Goal: Go to known website: Access a specific website the user already knows

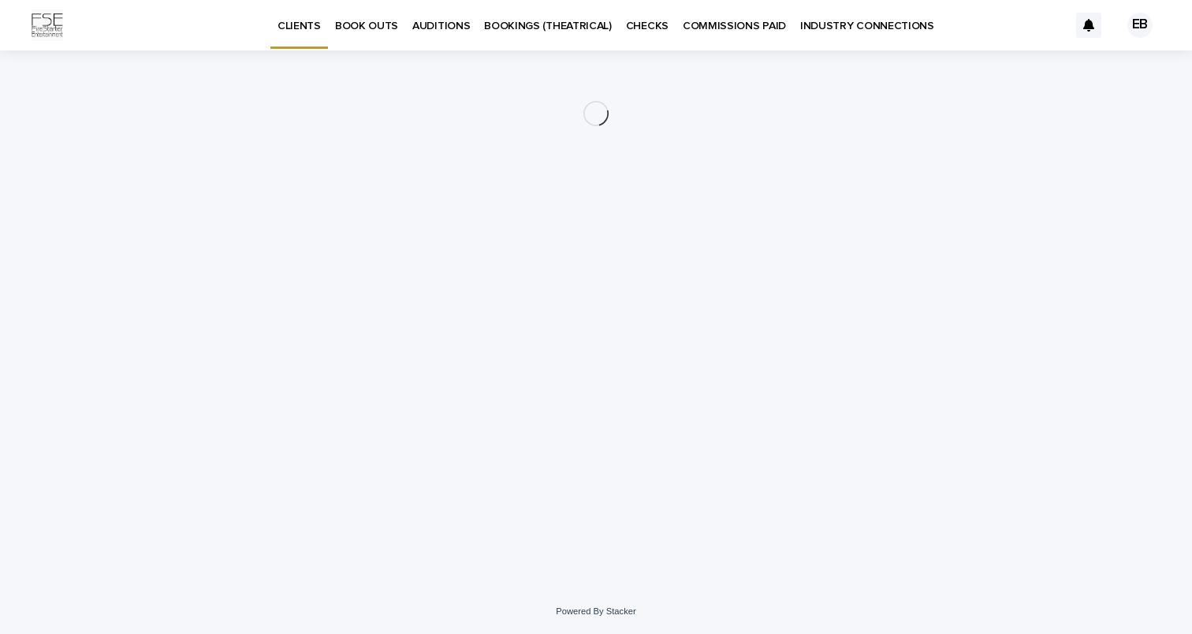
click at [820, 27] on p "INDUSTRY CONNECTIONS" at bounding box center [867, 16] width 134 height 33
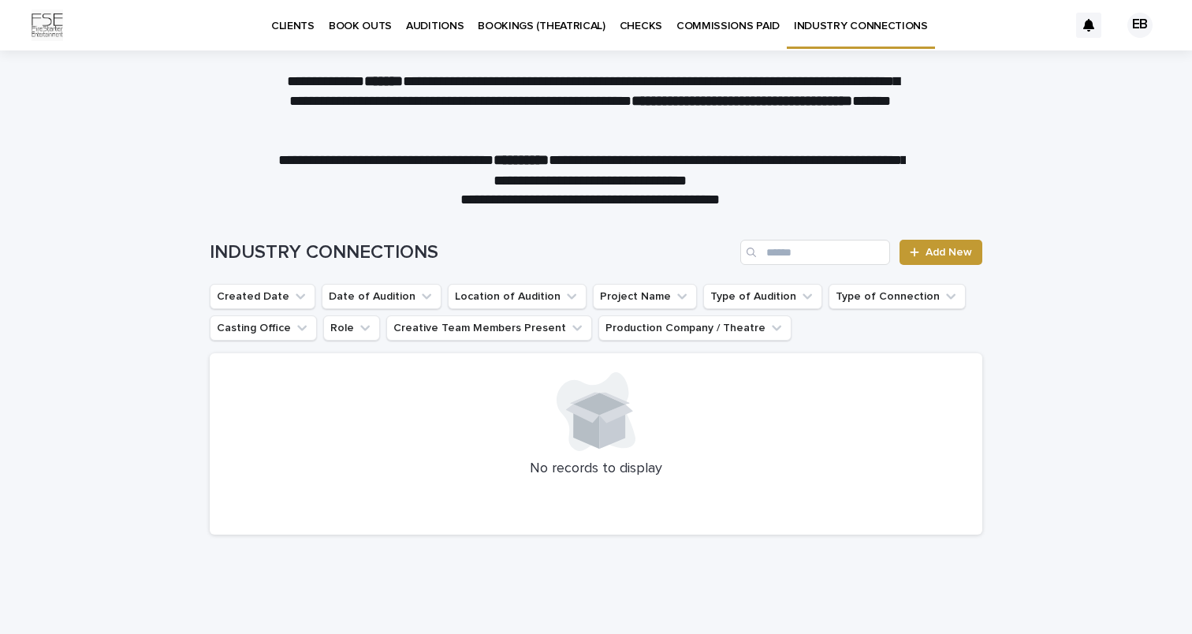
click at [1130, 20] on div "EB" at bounding box center [1139, 25] width 25 height 25
click at [1130, 20] on div at bounding box center [596, 25] width 1192 height 50
click at [717, 32] on link "COMMISSIONS PAID" at bounding box center [727, 24] width 117 height 49
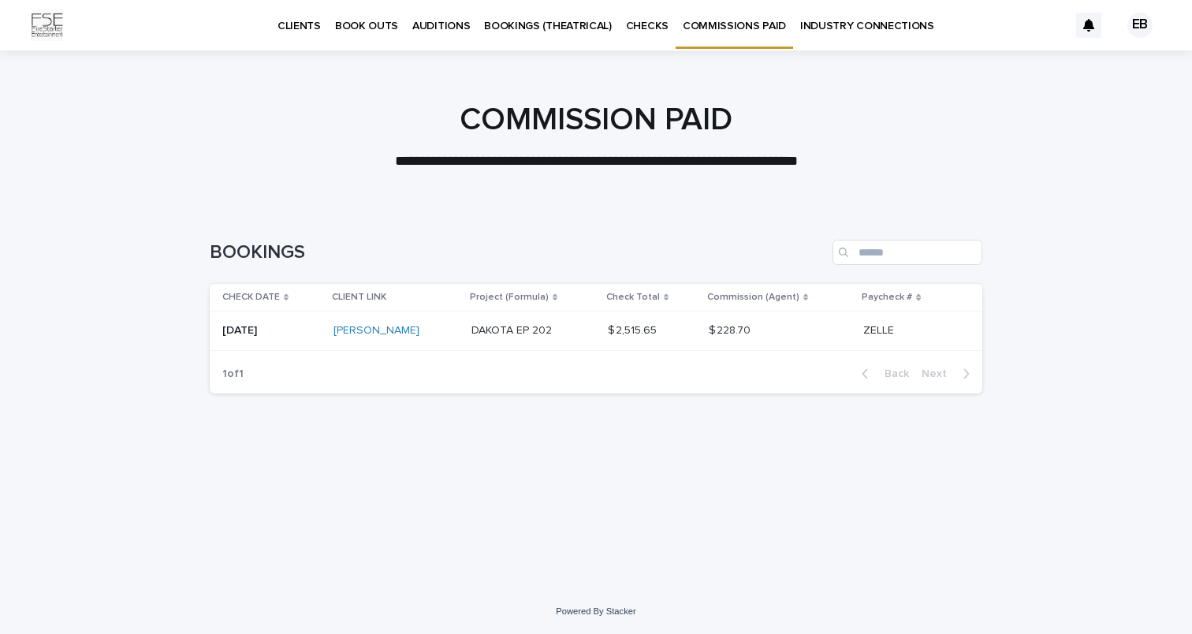
click at [560, 32] on p "BOOKINGS (THEATRICAL)" at bounding box center [548, 16] width 128 height 33
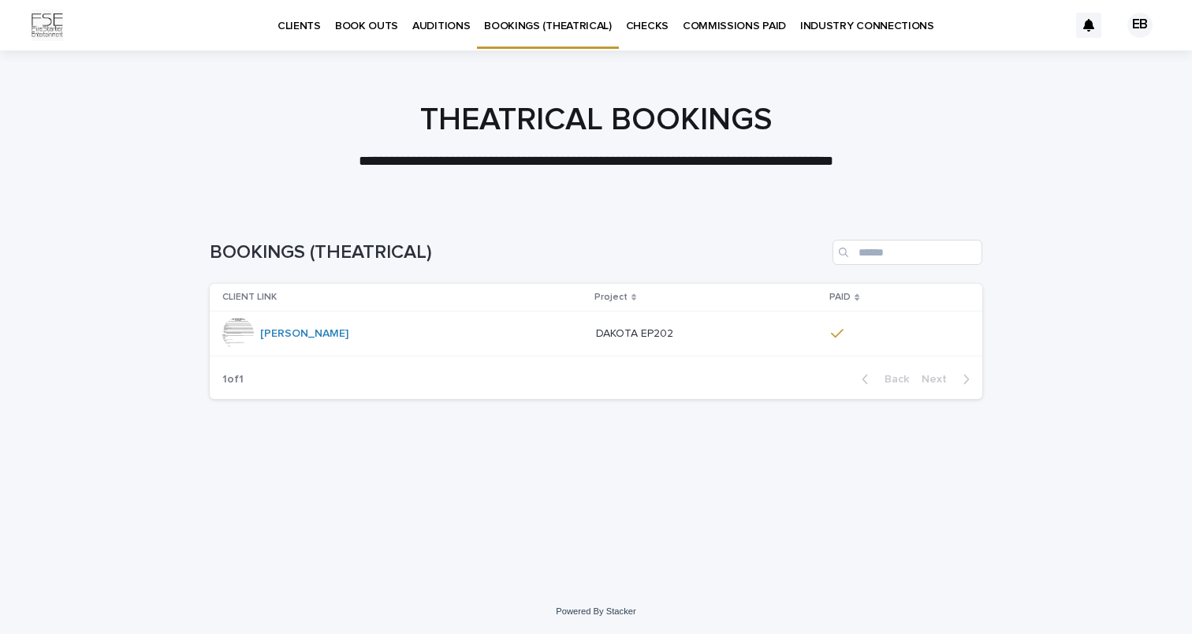
click at [305, 29] on p "CLIENTS" at bounding box center [298, 16] width 43 height 33
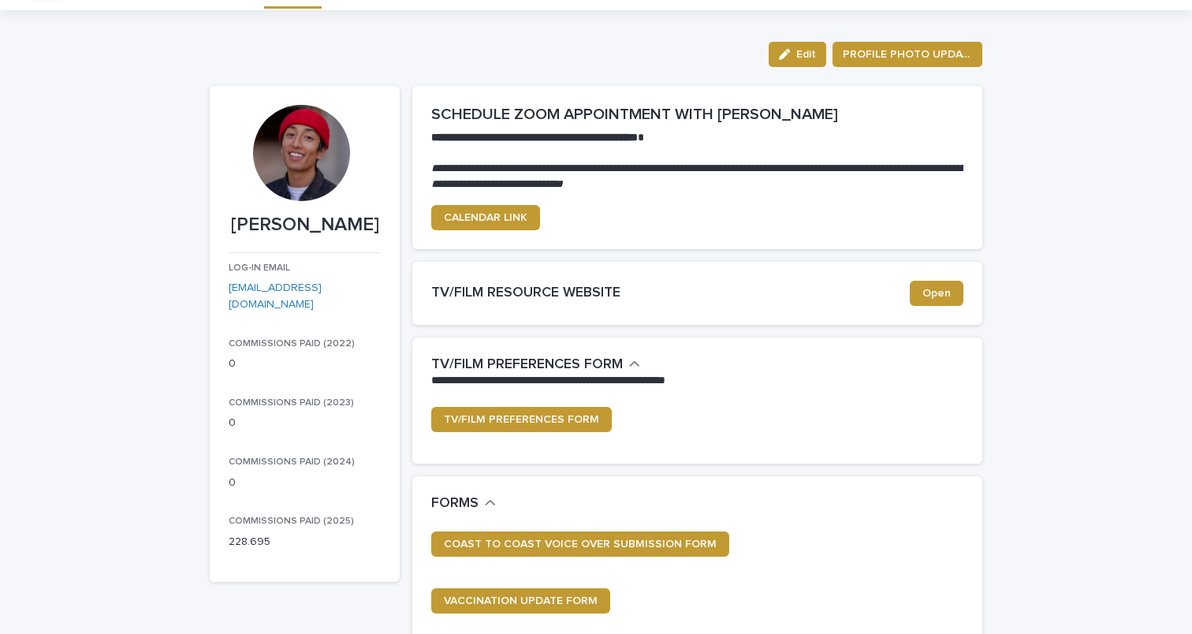
scroll to position [19, 0]
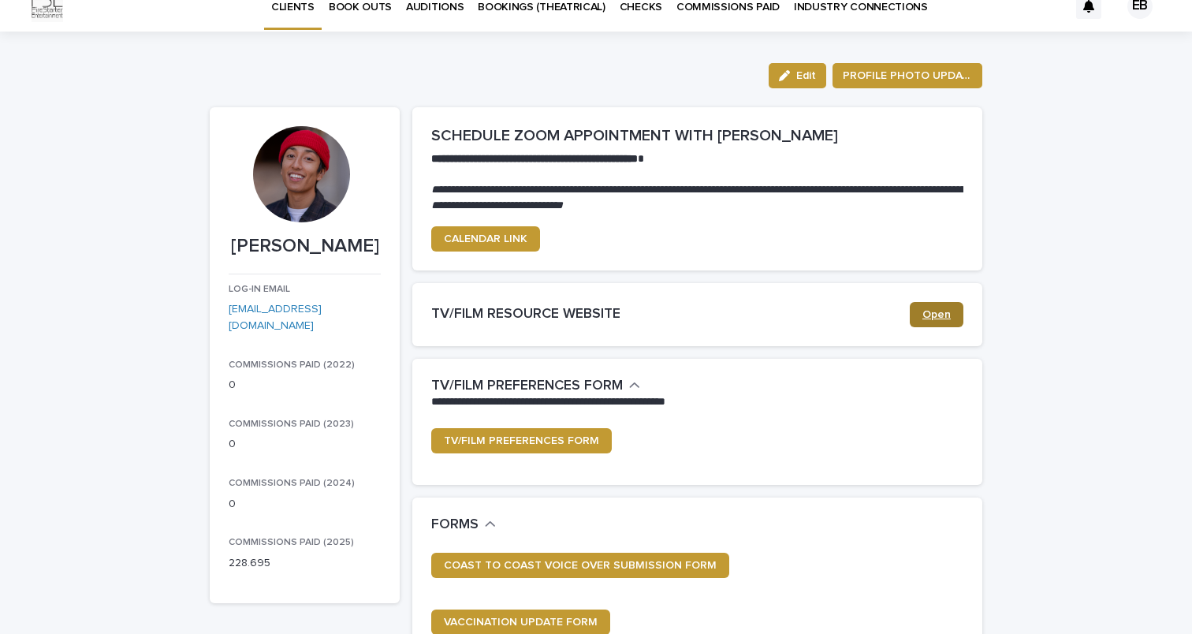
click at [927, 311] on span "Open" at bounding box center [936, 314] width 28 height 11
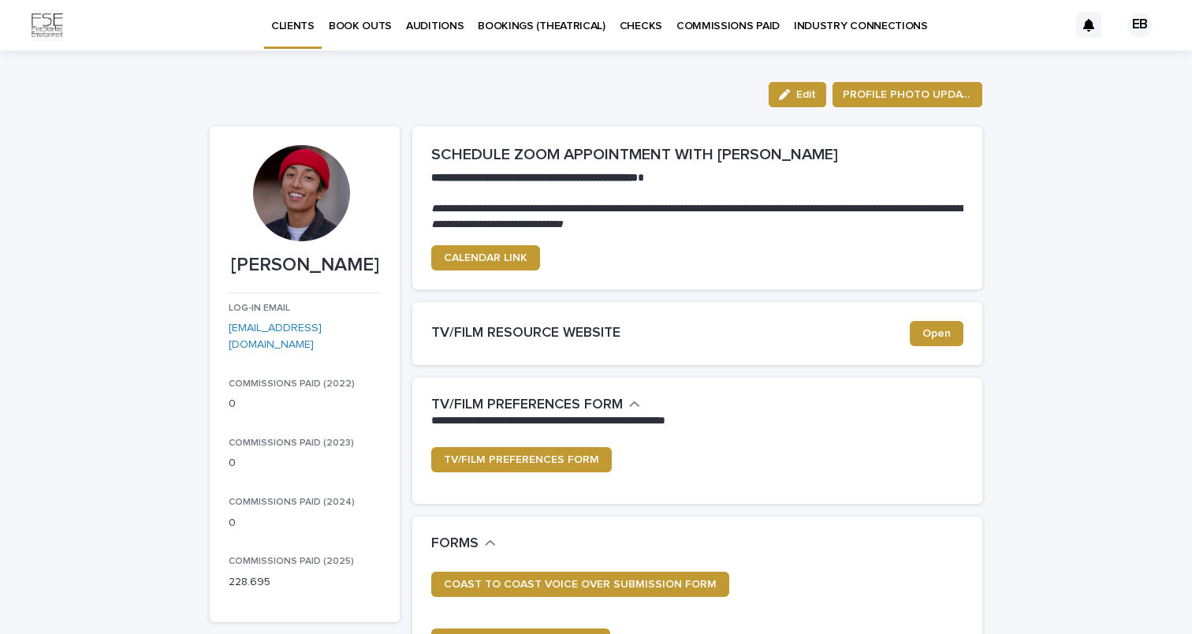
scroll to position [0, 0]
click at [1132, 28] on div "EB" at bounding box center [1139, 25] width 25 height 25
click at [1132, 28] on div at bounding box center [596, 25] width 1192 height 50
click at [45, 36] on img at bounding box center [48, 25] width 32 height 32
click at [56, 32] on img at bounding box center [48, 25] width 32 height 32
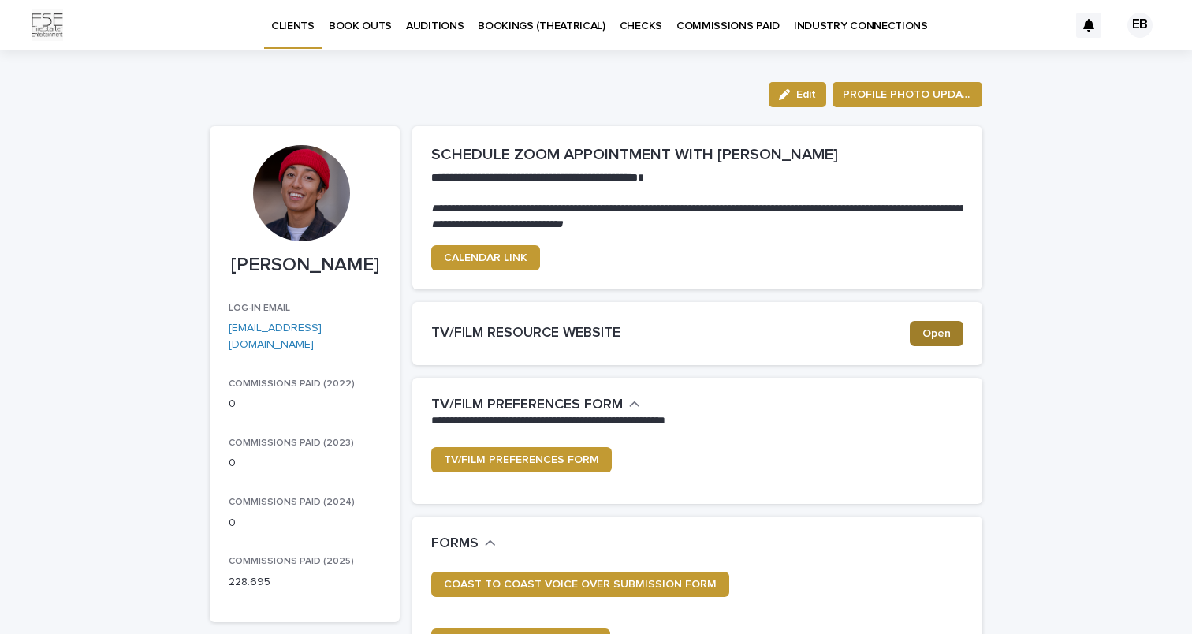
click at [932, 335] on span "Open" at bounding box center [936, 333] width 28 height 11
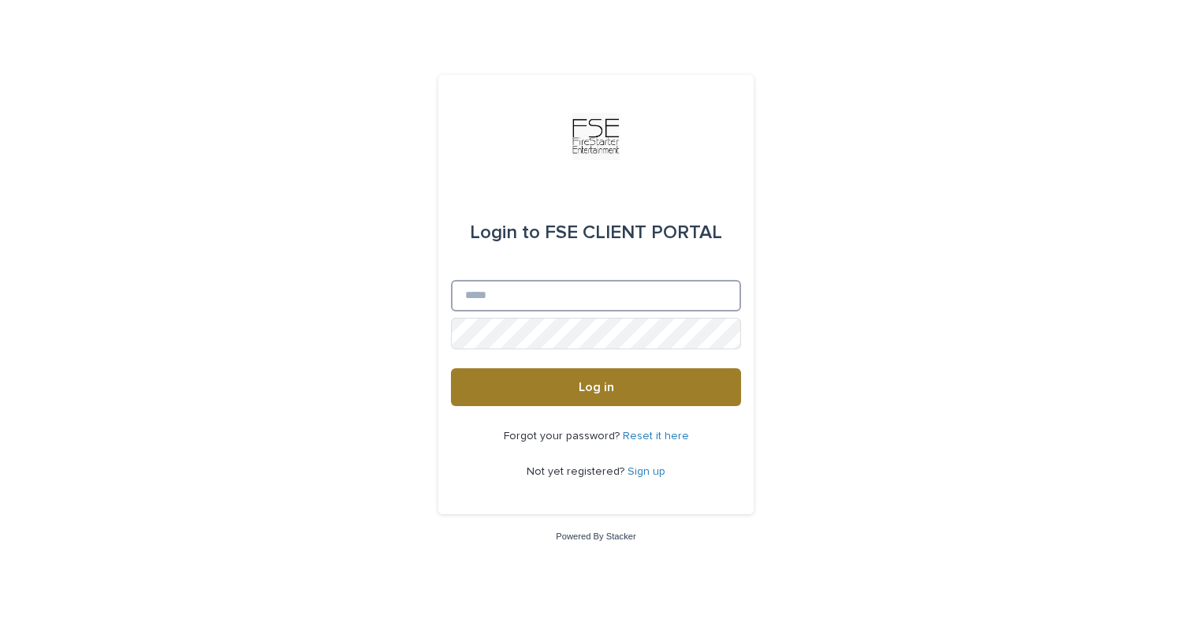
type input "**********"
click at [596, 388] on button "Log in" at bounding box center [596, 387] width 290 height 38
